Goal: Transaction & Acquisition: Purchase product/service

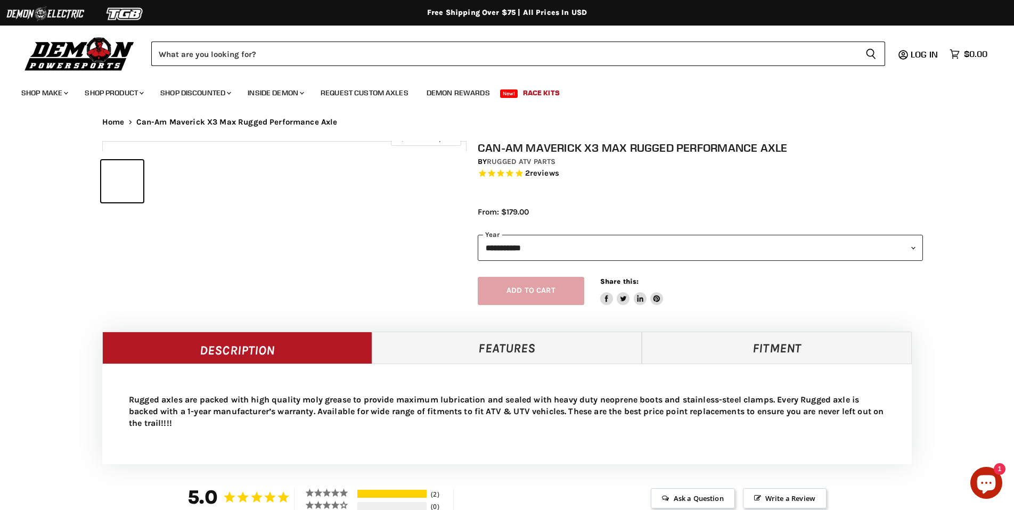
select select "******"
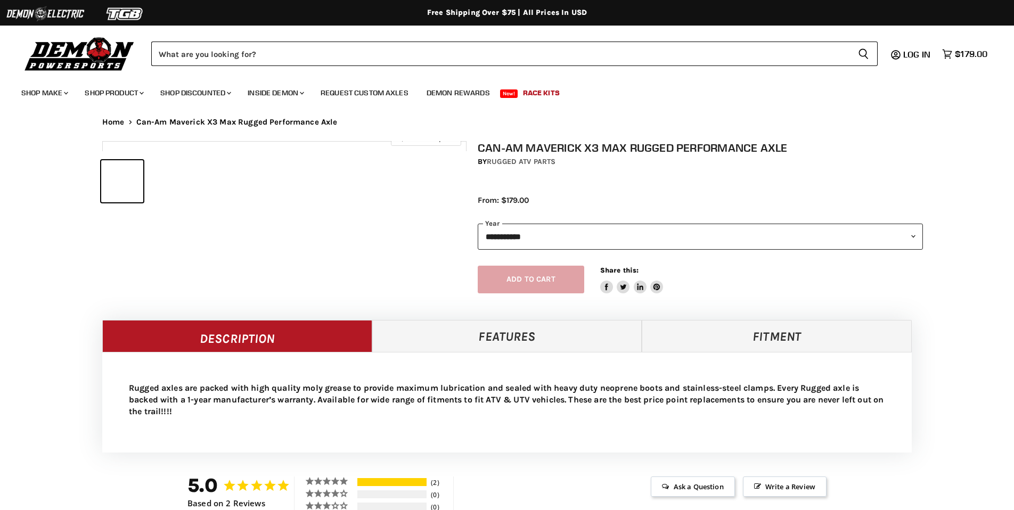
select select "******"
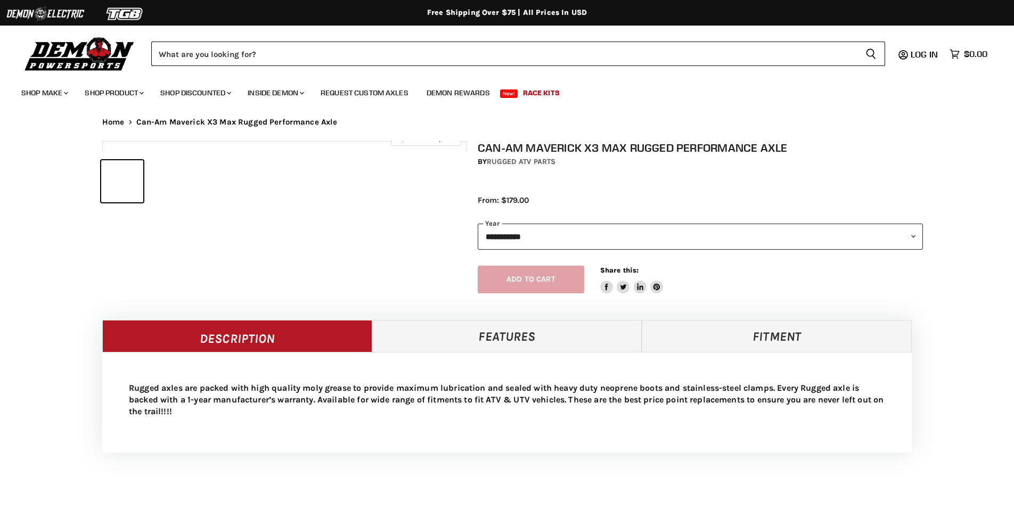
select select "******"
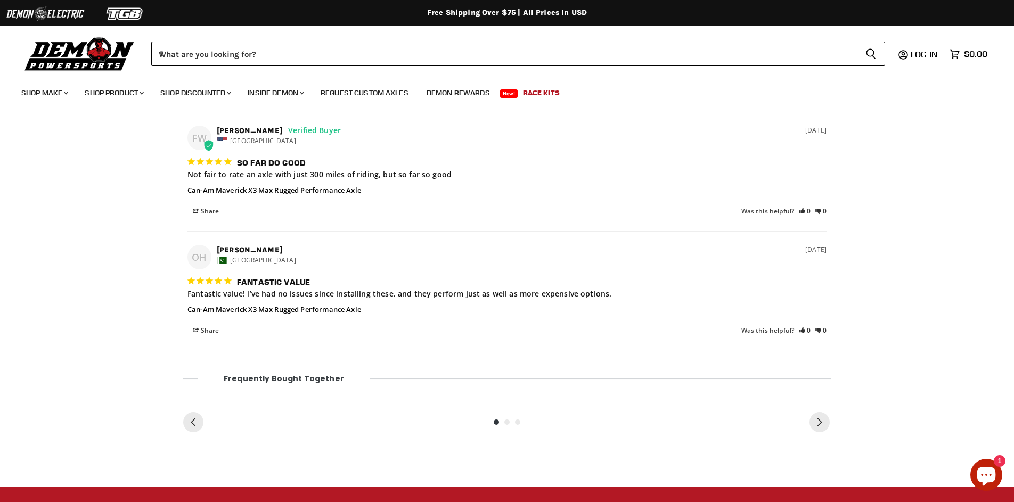
scroll to position [725, 0]
